Goal: Task Accomplishment & Management: Use online tool/utility

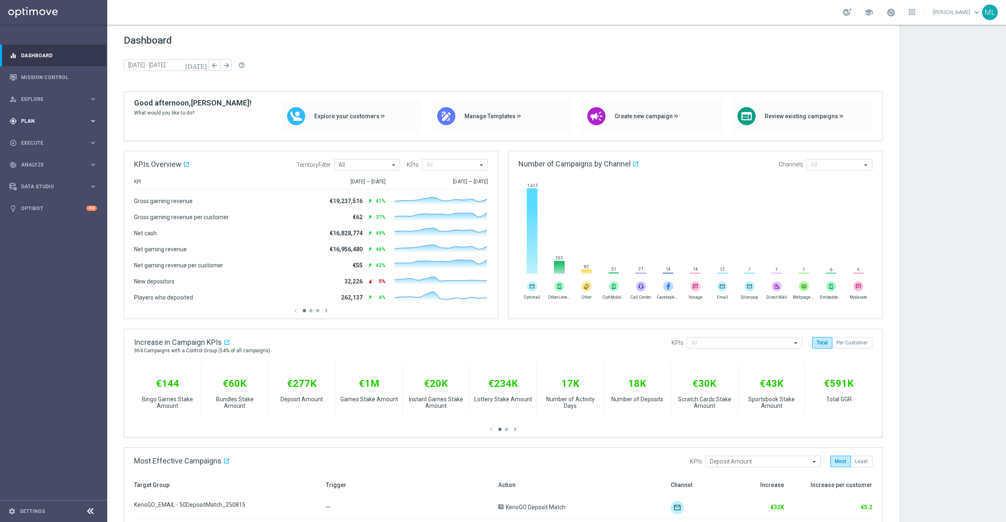
click at [91, 120] on icon "keyboard_arrow_right" at bounding box center [93, 121] width 8 height 8
click at [47, 136] on link "Target Groups" at bounding box center [53, 138] width 64 height 7
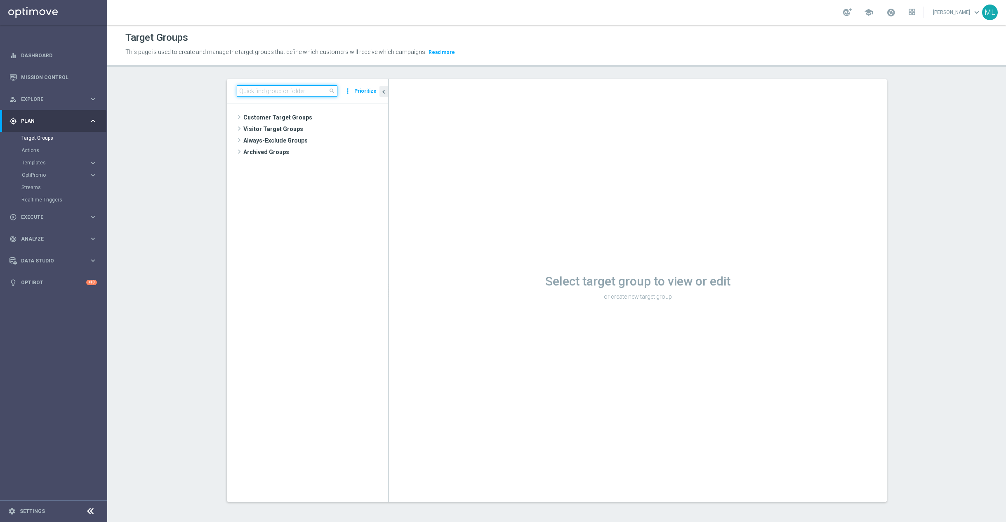
click at [257, 95] on input at bounding box center [287, 91] width 101 height 12
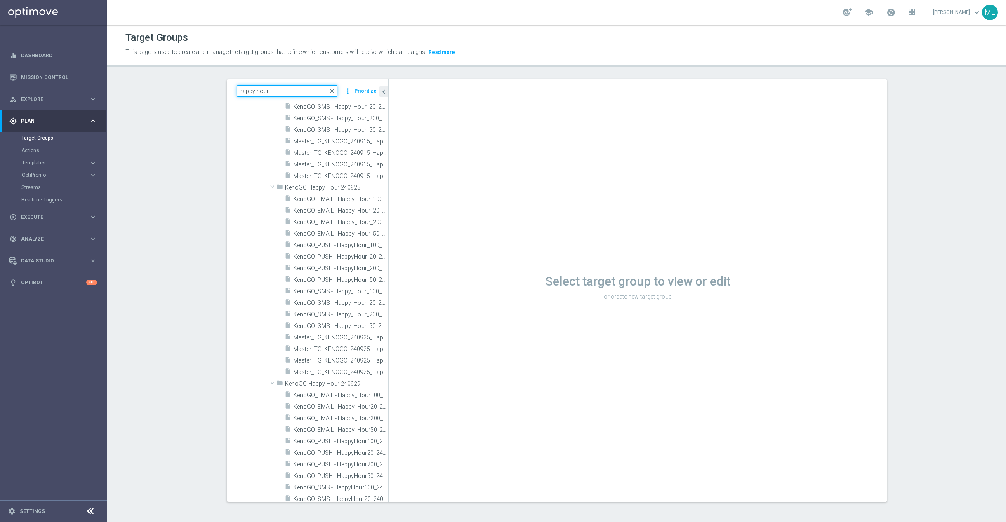
scroll to position [3924, 0]
type input "happy hour"
click at [325, 396] on span "KenoGO_EMAIL - Happy_Hour50_240929" at bounding box center [331, 398] width 76 height 7
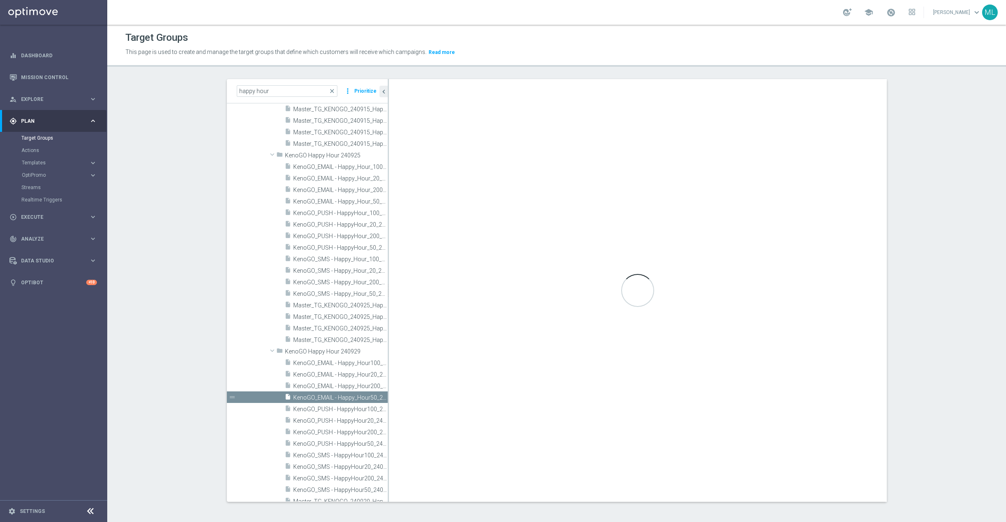
click at [97, 158] on accordion "Templates keyboard_arrow_right Optimail OptiMobile In-App OptiMobile Push Embed…" at bounding box center [63, 163] width 85 height 12
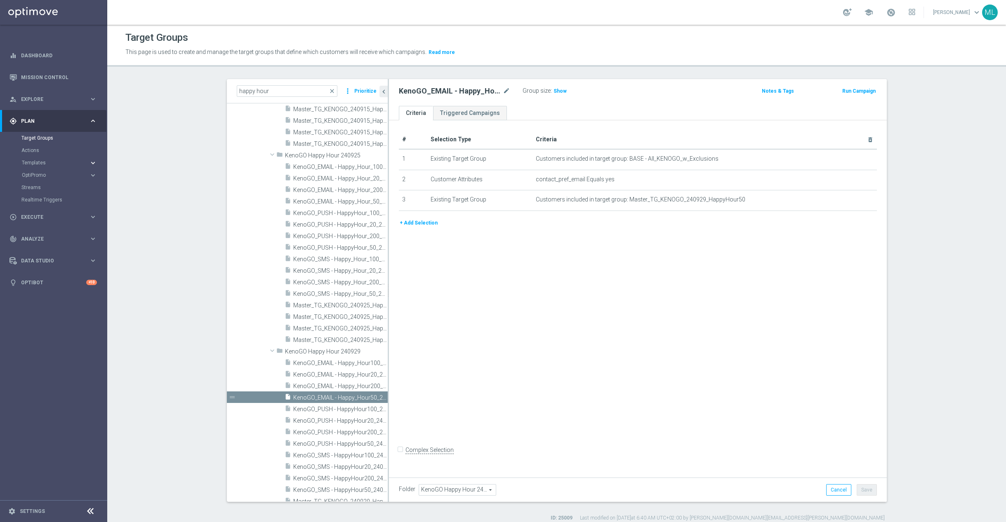
click at [94, 162] on icon "keyboard_arrow_right" at bounding box center [93, 163] width 8 height 8
click at [40, 176] on link "Optimail" at bounding box center [56, 175] width 60 height 7
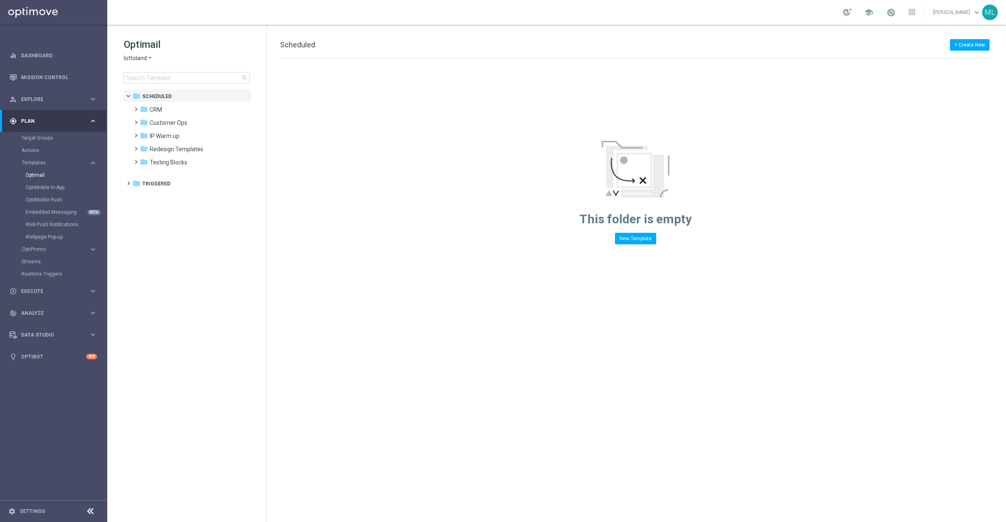
click at [149, 56] on icon "arrow_drop_down" at bounding box center [150, 58] width 7 height 8
click at [0, 0] on span "KenoGO" at bounding box center [0, 0] width 0 height 0
click at [158, 80] on input at bounding box center [187, 78] width 126 height 12
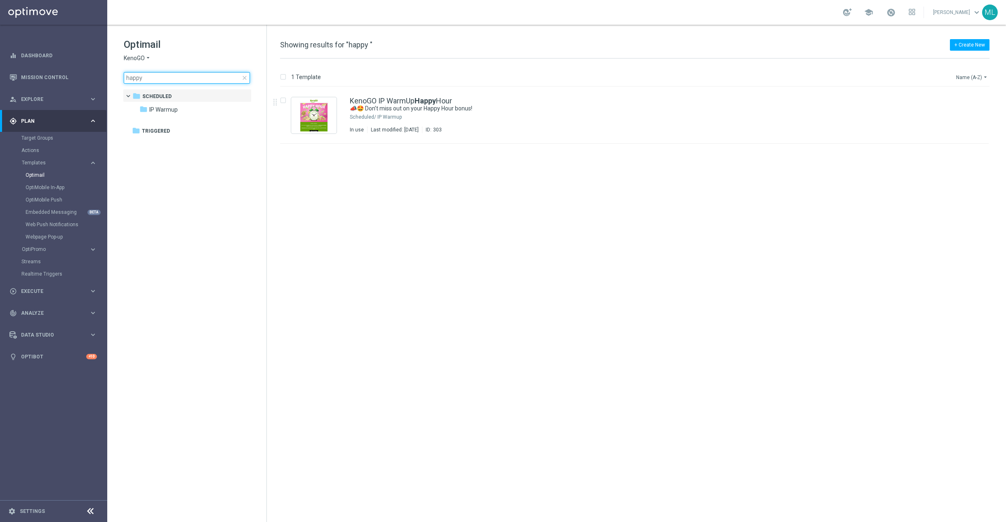
type input "happy"
click at [982, 77] on icon "arrow_drop_down" at bounding box center [985, 77] width 7 height 7
click at [972, 115] on span "Date Modified (Newest)" at bounding box center [957, 114] width 55 height 6
click at [532, 103] on div "KenoGO IP WarmUp Happy Hour" at bounding box center [652, 100] width 604 height 7
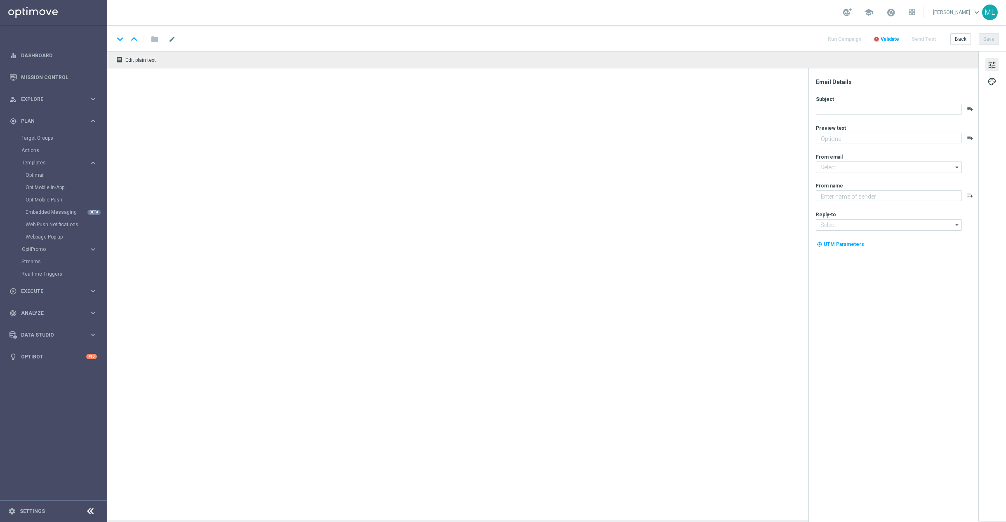
type textarea "Your Happy Hour is about to start!"
type input "[EMAIL_ADDRESS][DOMAIN_NAME]"
type textarea "KenoGO"
type input "[EMAIL_ADDRESS][DOMAIN_NAME]"
